Goal: Transaction & Acquisition: Download file/media

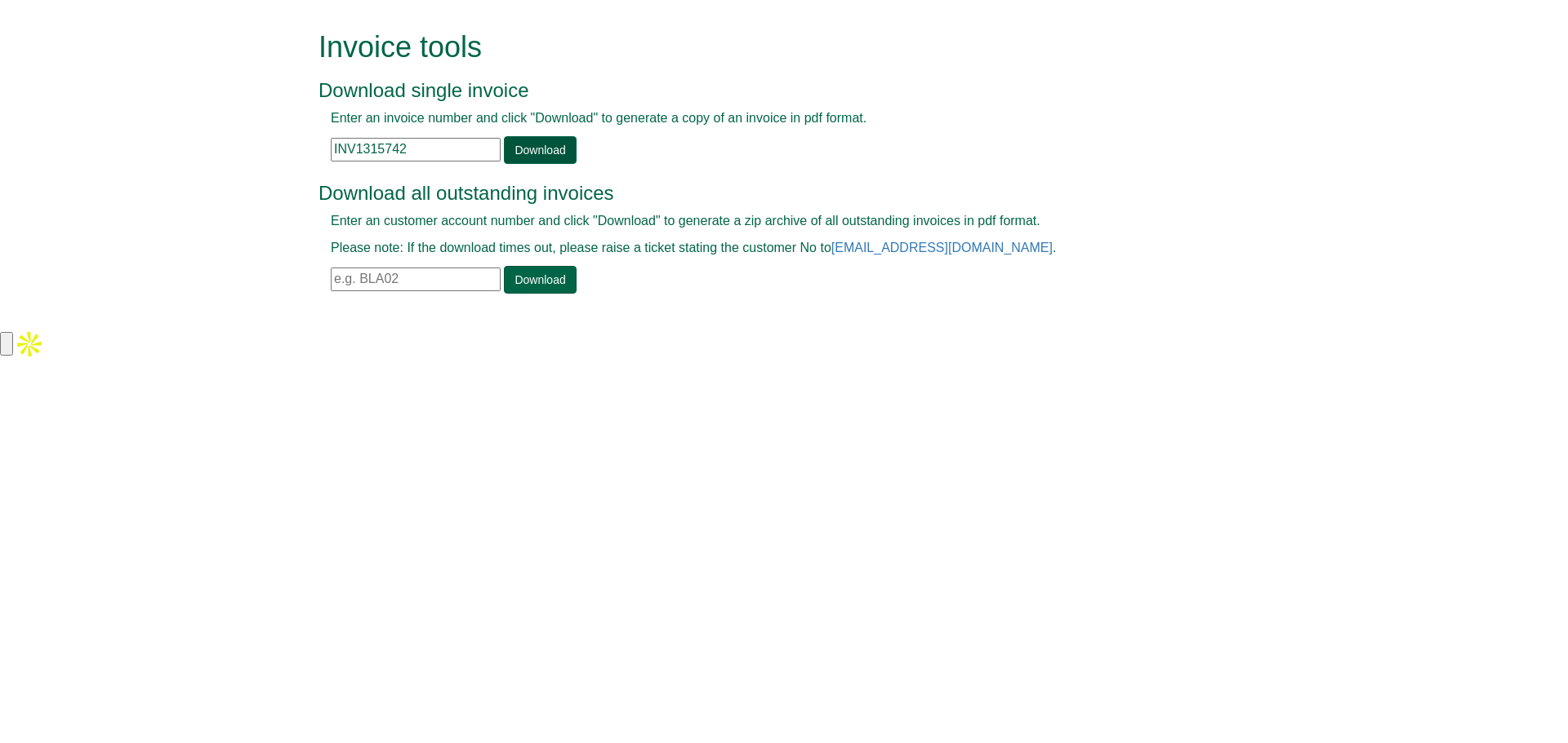
type input "INV1315742"
click at [524, 153] on link "Download" at bounding box center [540, 150] width 72 height 28
drag, startPoint x: 433, startPoint y: 151, endPoint x: 328, endPoint y: 146, distance: 105.1
click at [328, 146] on div "Enter an invoice number and click "Download" to generate a copy of an invoice i…" at bounding box center [766, 136] width 894 height 55
click at [432, 272] on input "text" at bounding box center [415, 279] width 170 height 24
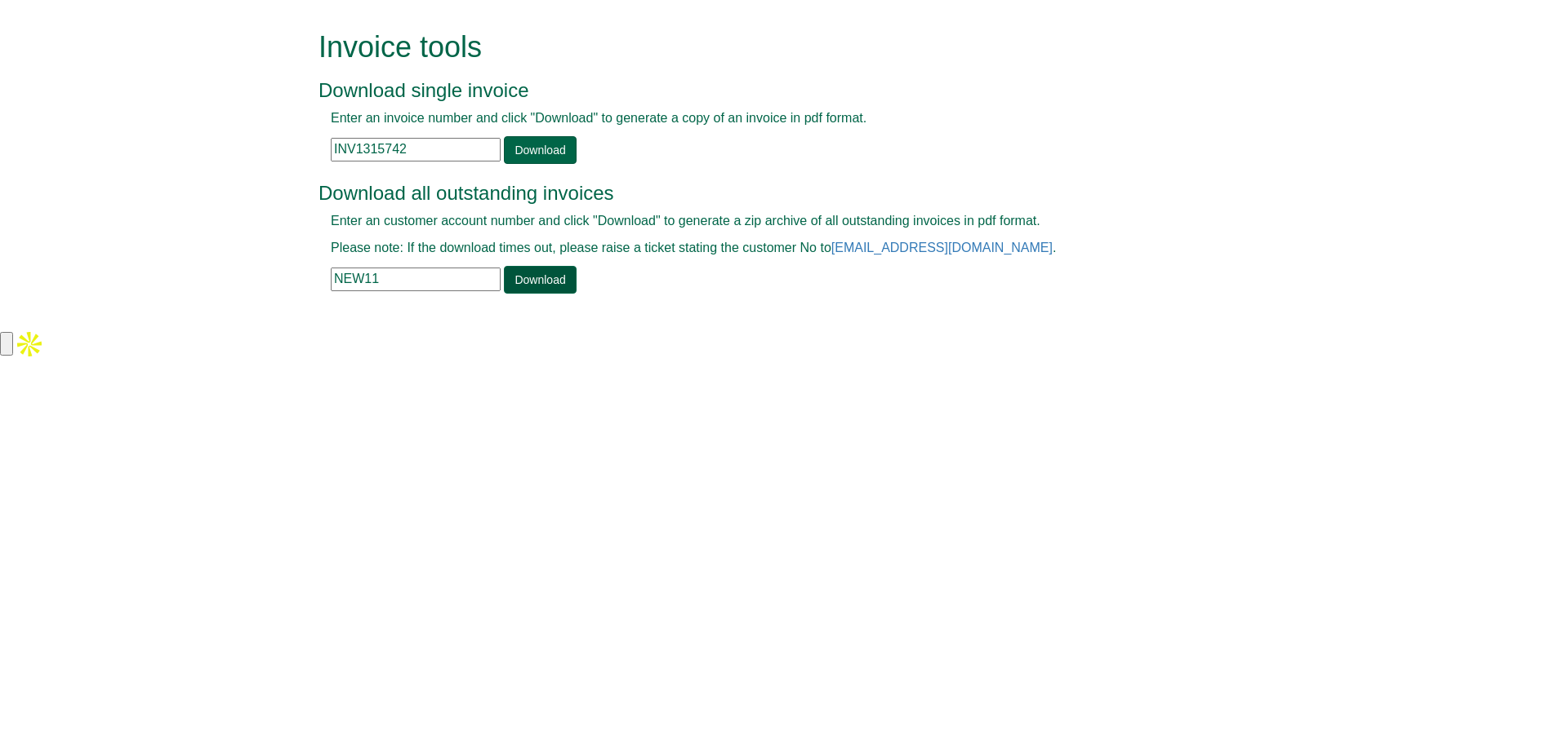
type input "NEW11"
click at [550, 282] on link "Download" at bounding box center [540, 279] width 72 height 28
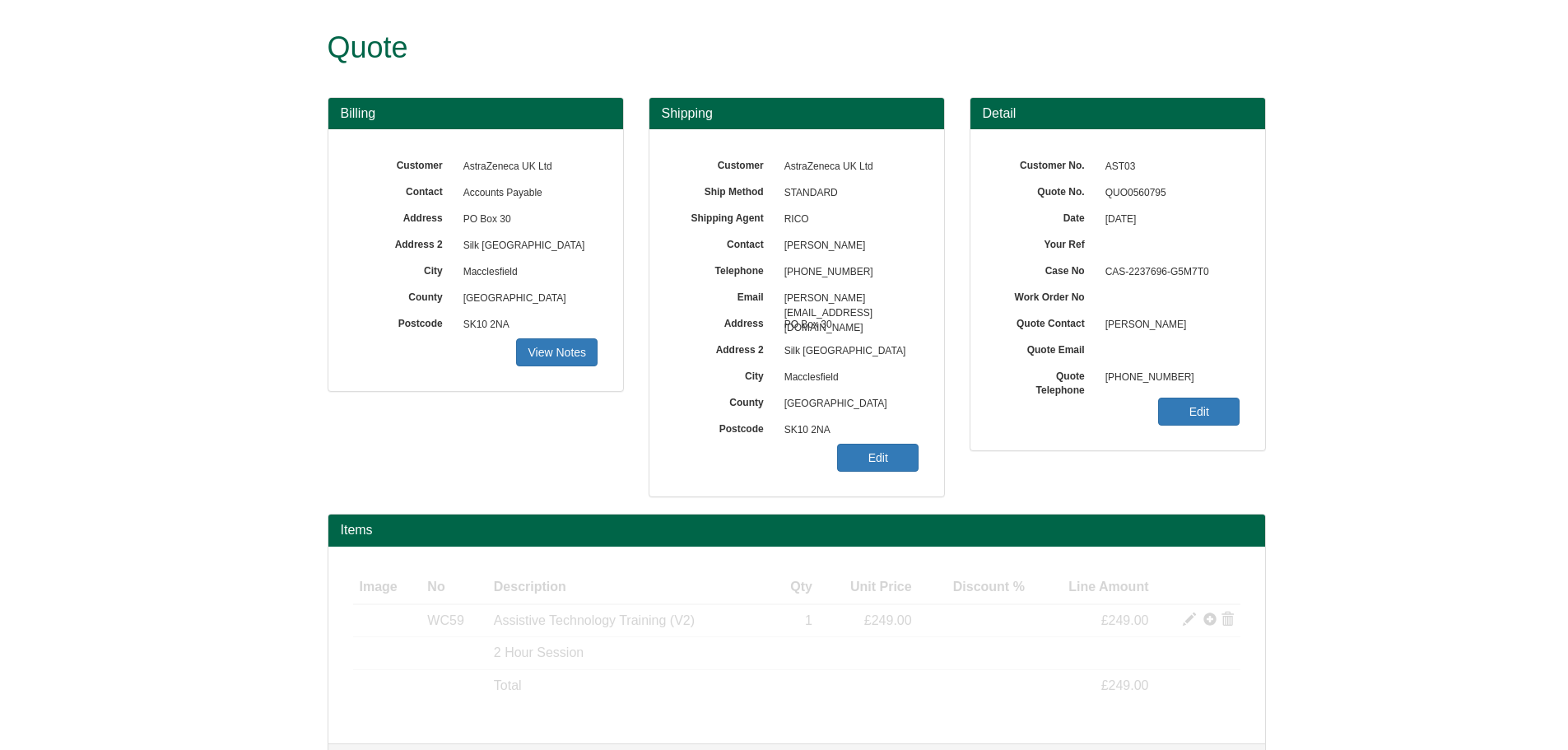
scroll to position [56, 0]
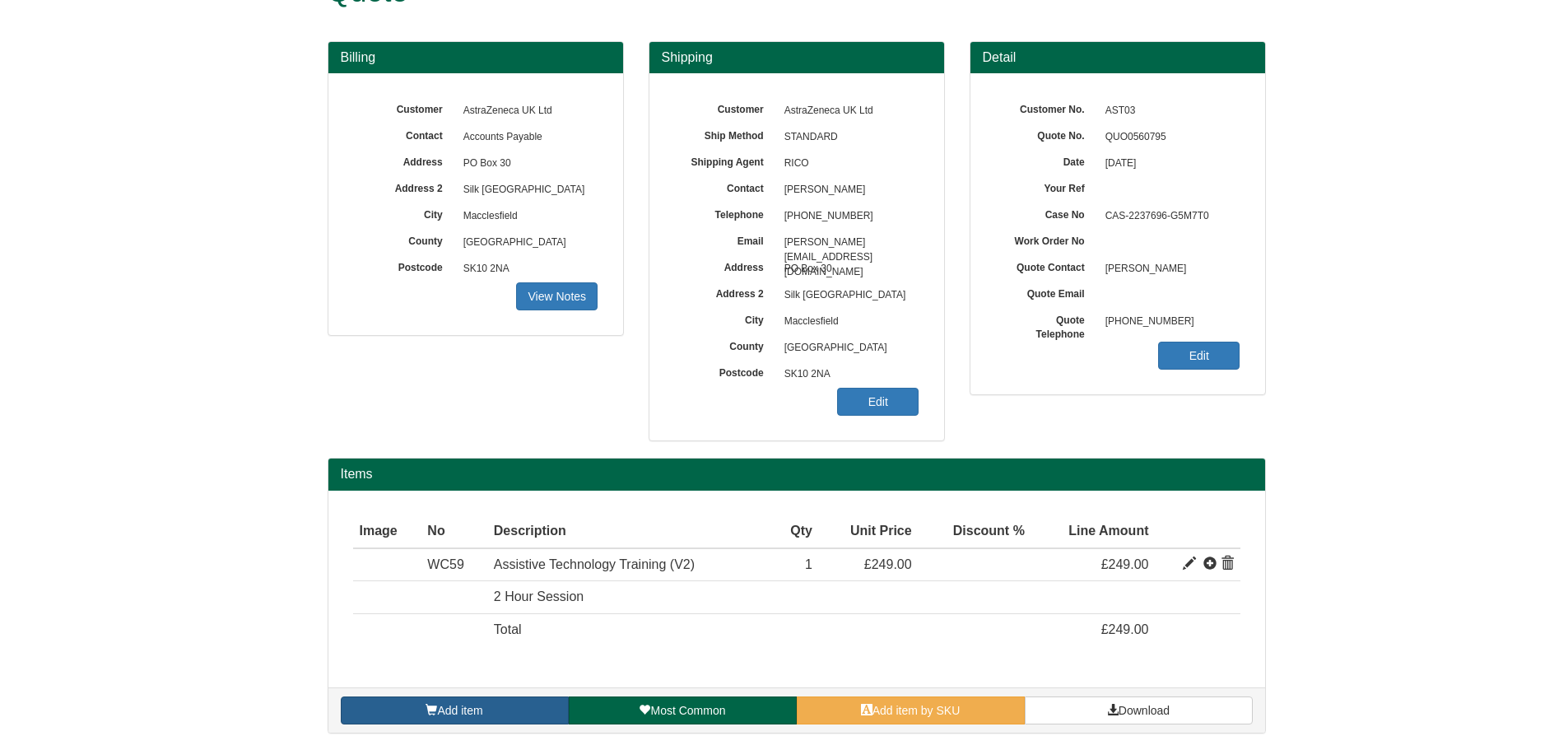
click at [500, 710] on link "Add item" at bounding box center [454, 710] width 228 height 28
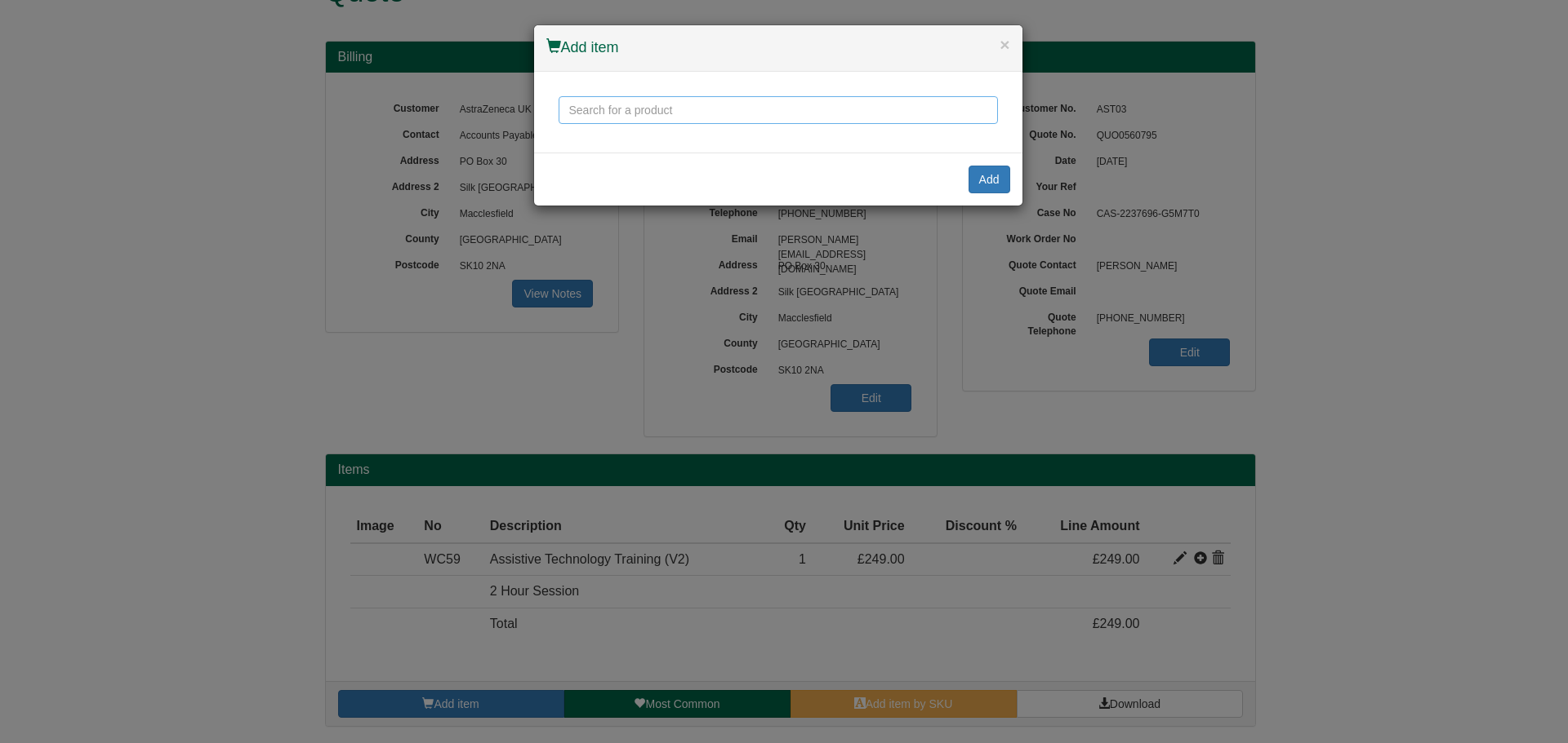
click at [693, 113] on input "text" at bounding box center [778, 110] width 439 height 28
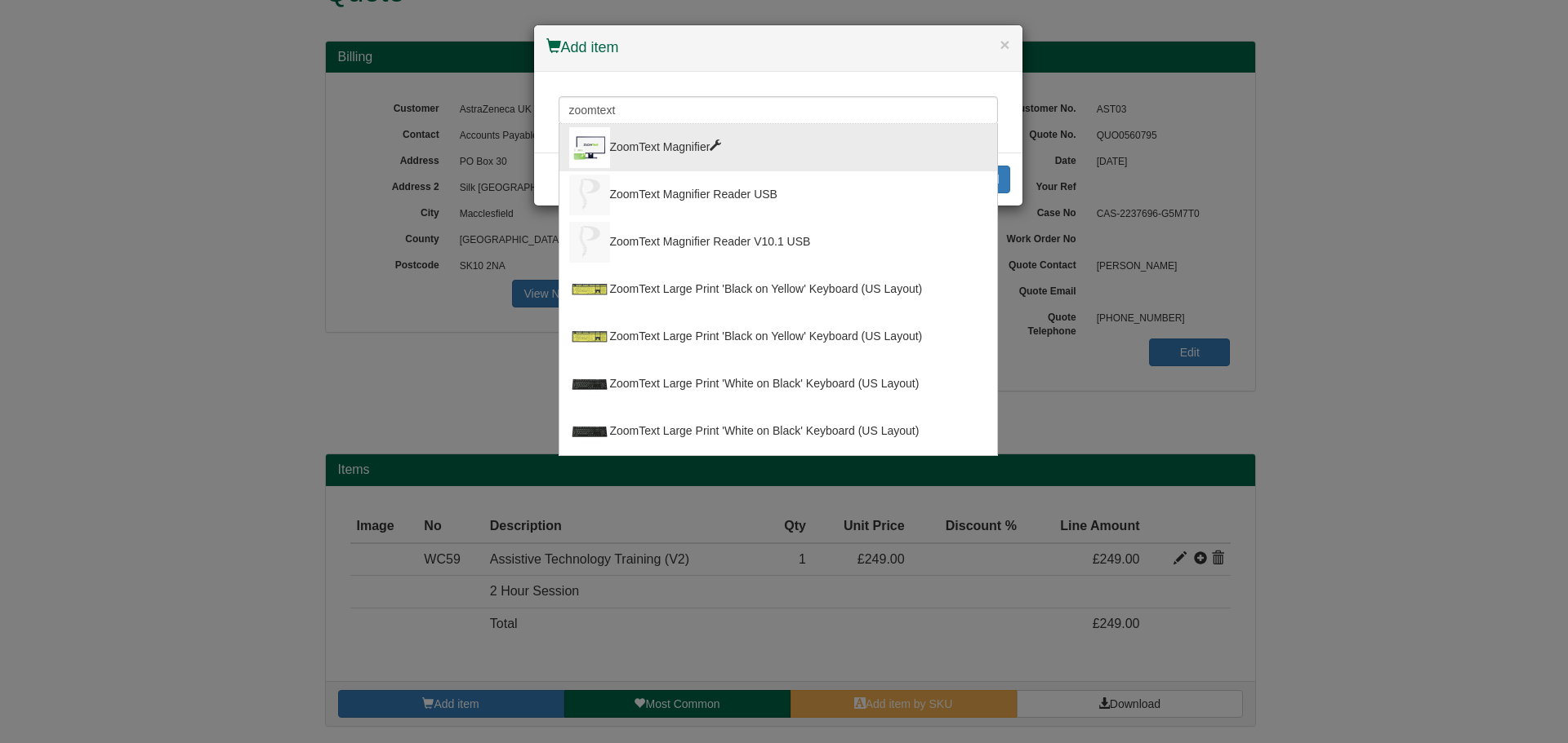
click at [672, 141] on div "ZoomText Magnifier" at bounding box center [778, 147] width 418 height 41
type input "ZoomText Magnifier"
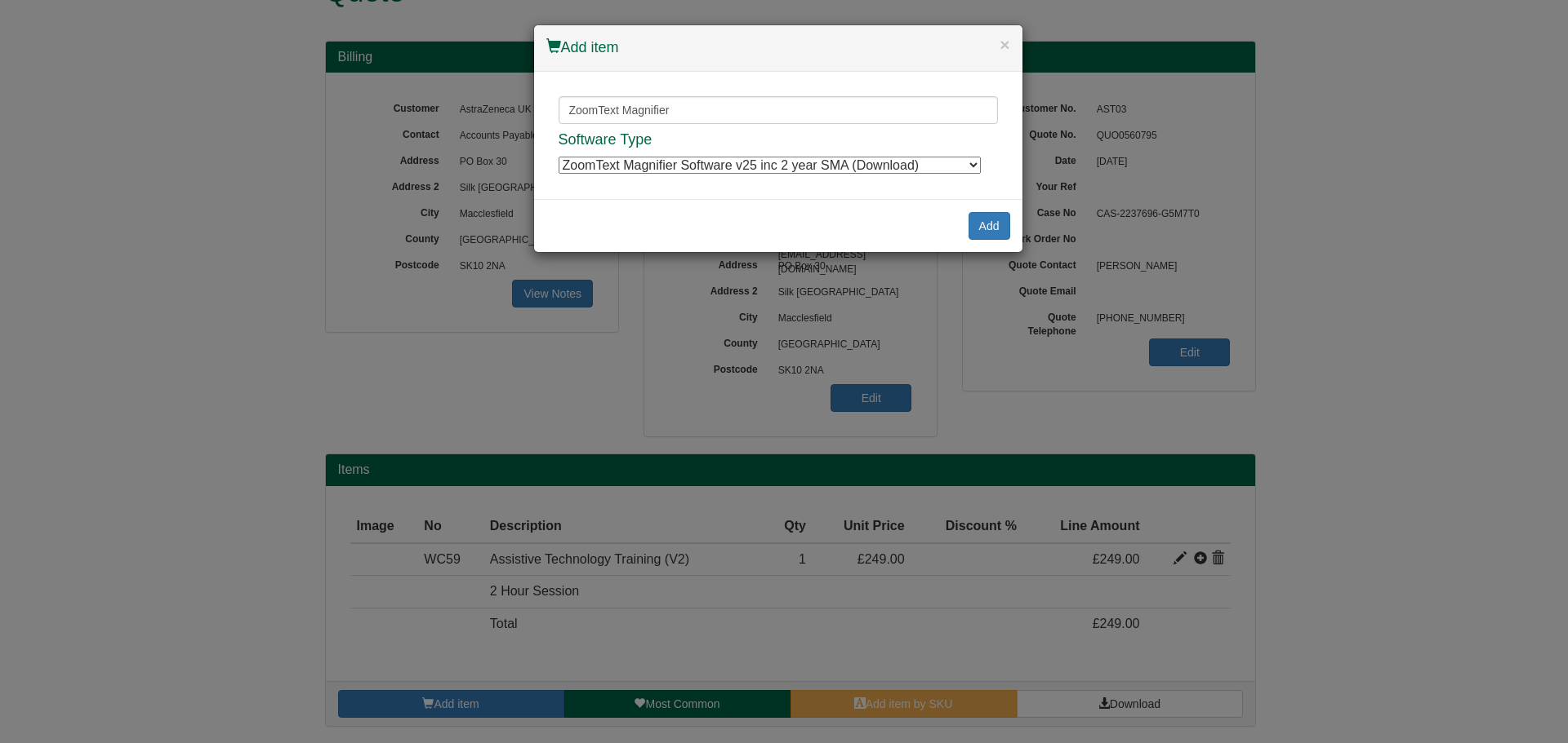
click at [829, 169] on select "ZoomText Magnifier Software v25 inc 2 year SMA (Download) ZoomText Magnifier So…" at bounding box center [769, 165] width 422 height 17
click at [981, 221] on button "Add" at bounding box center [989, 226] width 42 height 28
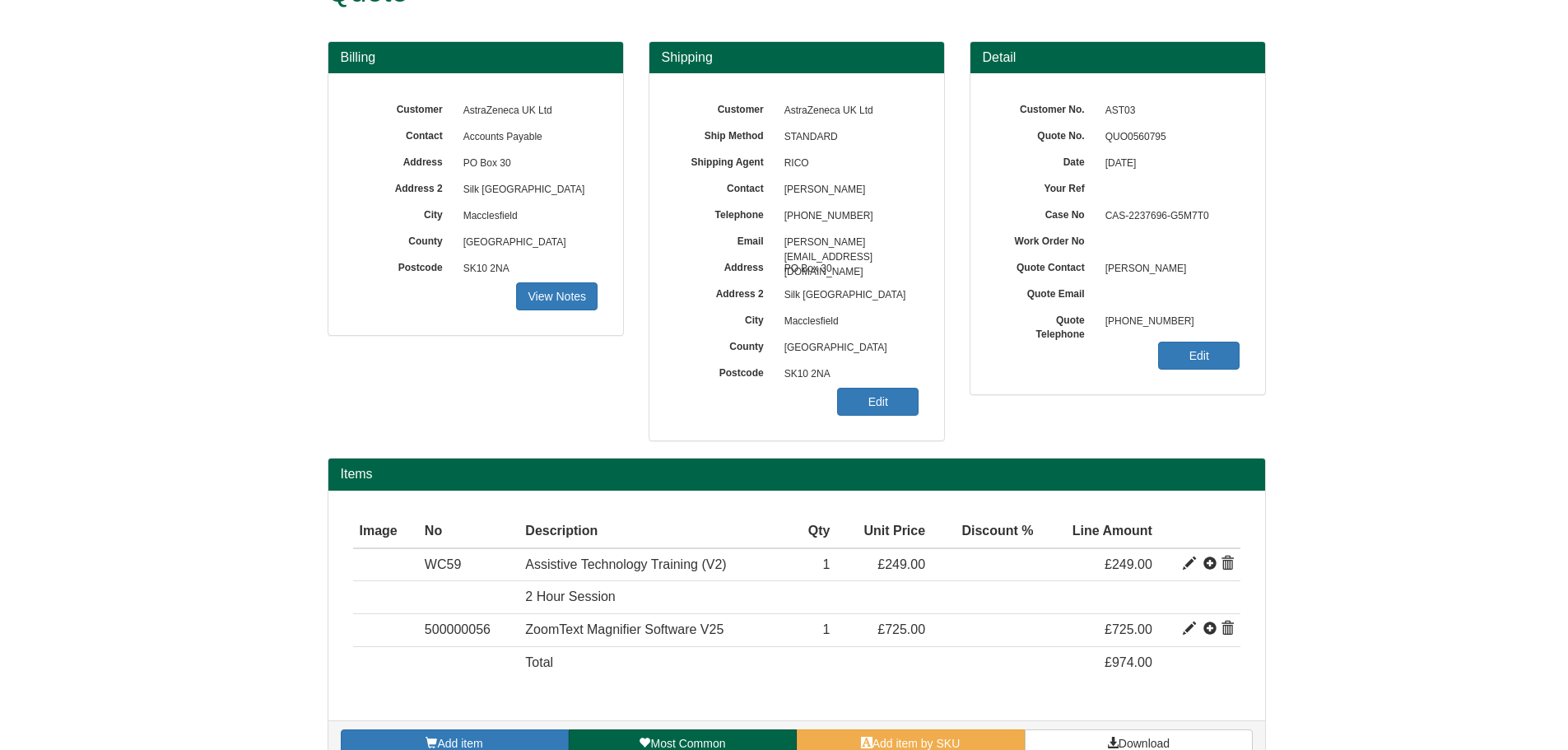
scroll to position [89, 0]
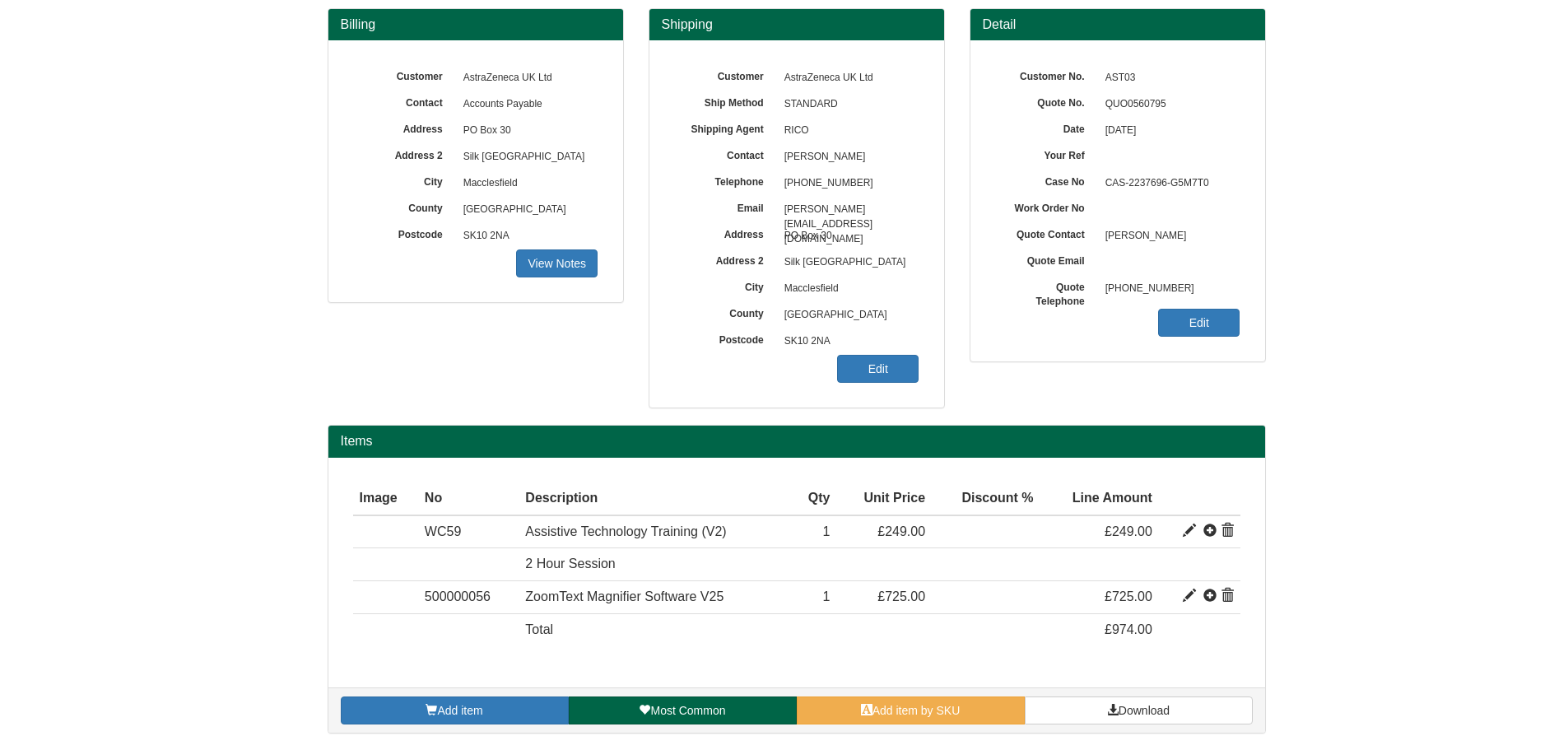
click at [1132, 693] on div "Add item Most Common Add item by SKU Download" at bounding box center [797, 710] width 937 height 46
click at [1138, 711] on span "Download" at bounding box center [1144, 710] width 51 height 13
